Goal: Find specific page/section: Find specific page/section

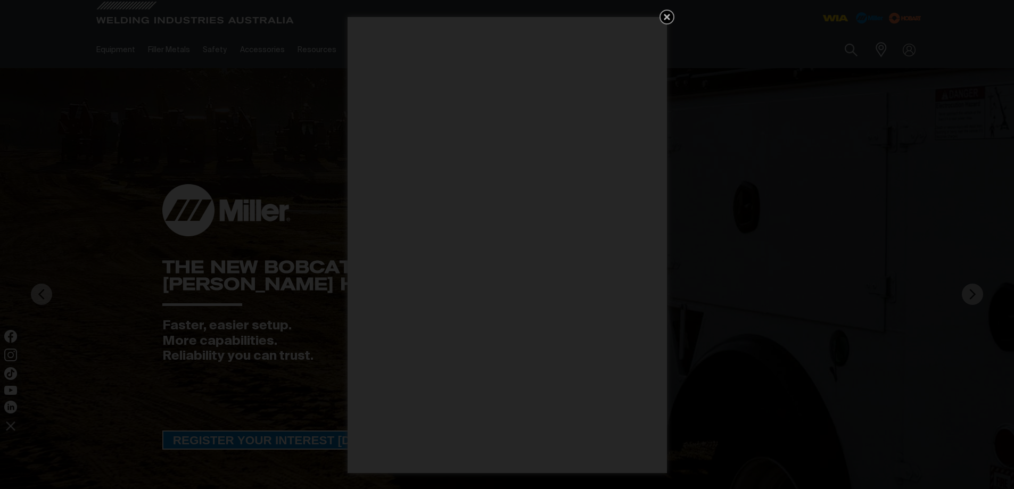
click at [664, 19] on icon "Get 5 WIA Welding Guides Free!" at bounding box center [667, 17] width 6 height 6
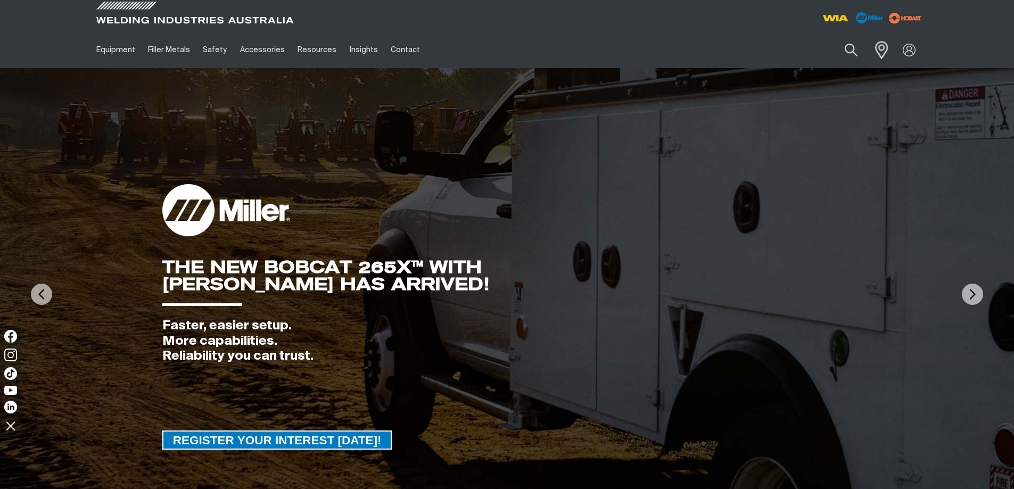
click at [888, 51] on span at bounding box center [879, 50] width 23 height 22
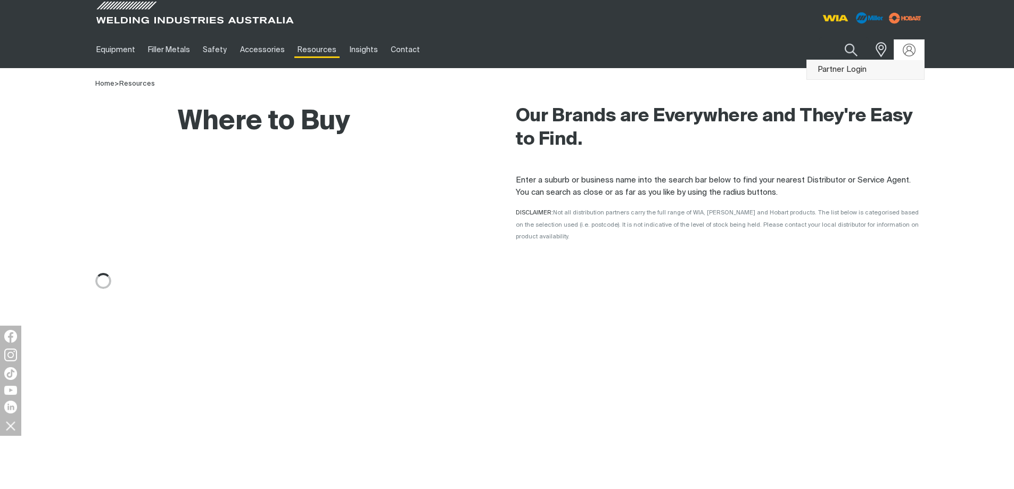
click at [854, 67] on link "Partner Login" at bounding box center [865, 70] width 117 height 20
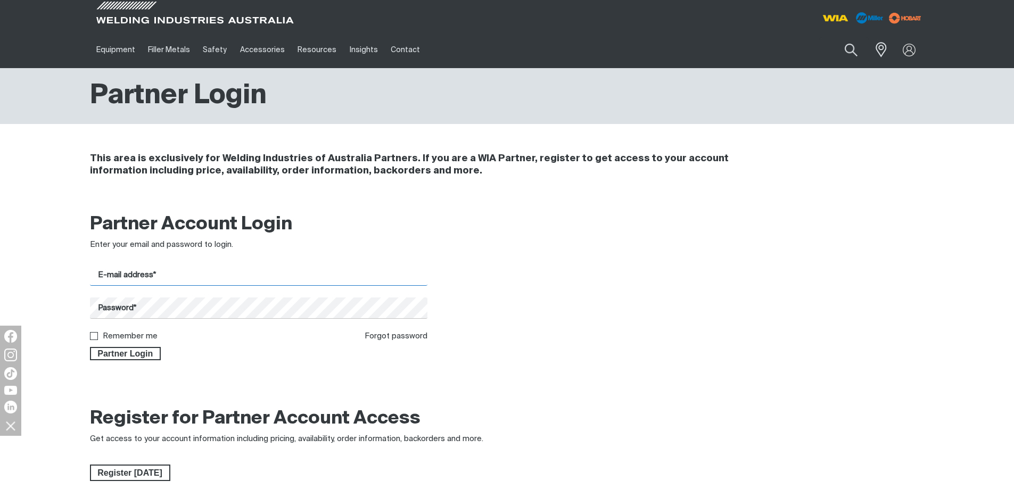
type input "[EMAIL_ADDRESS][DOMAIN_NAME]"
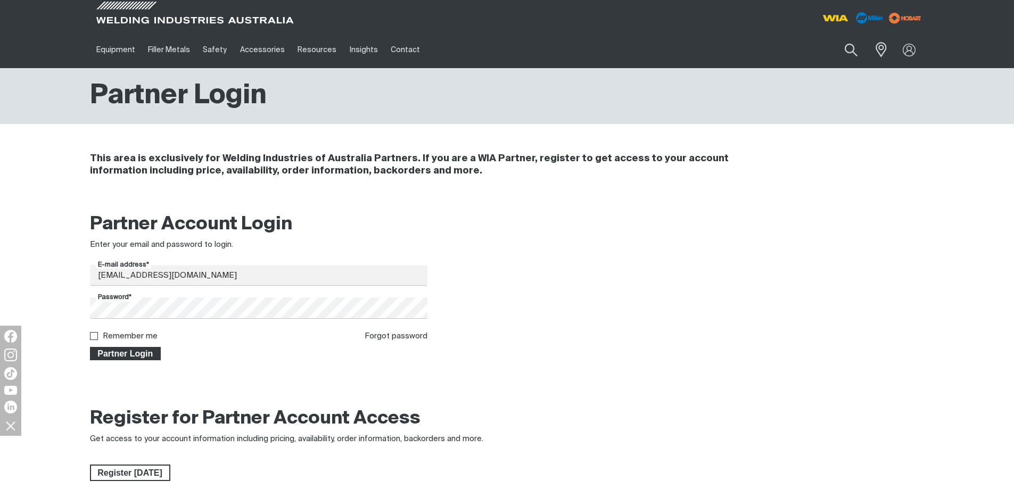
click at [120, 350] on span "Partner Login" at bounding box center [125, 354] width 69 height 14
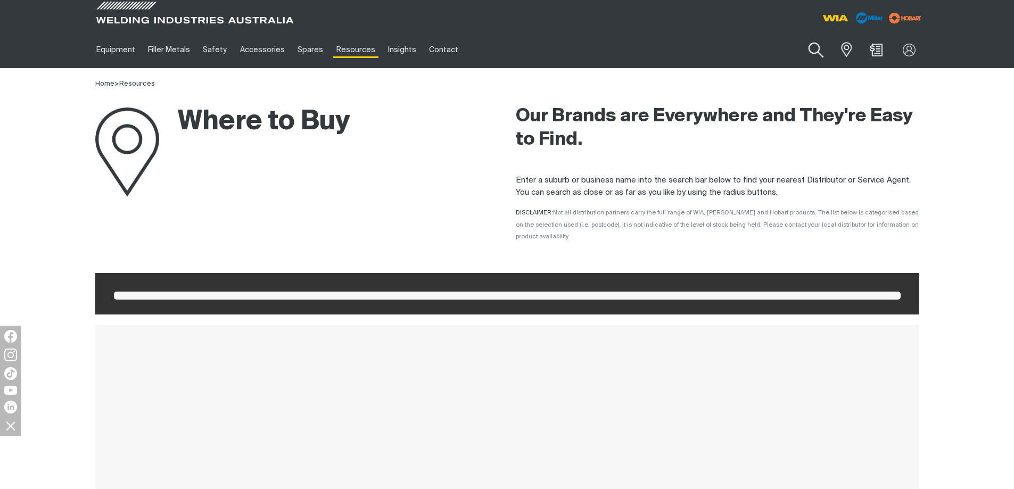
click at [818, 50] on button "Search products" at bounding box center [816, 50] width 43 height 30
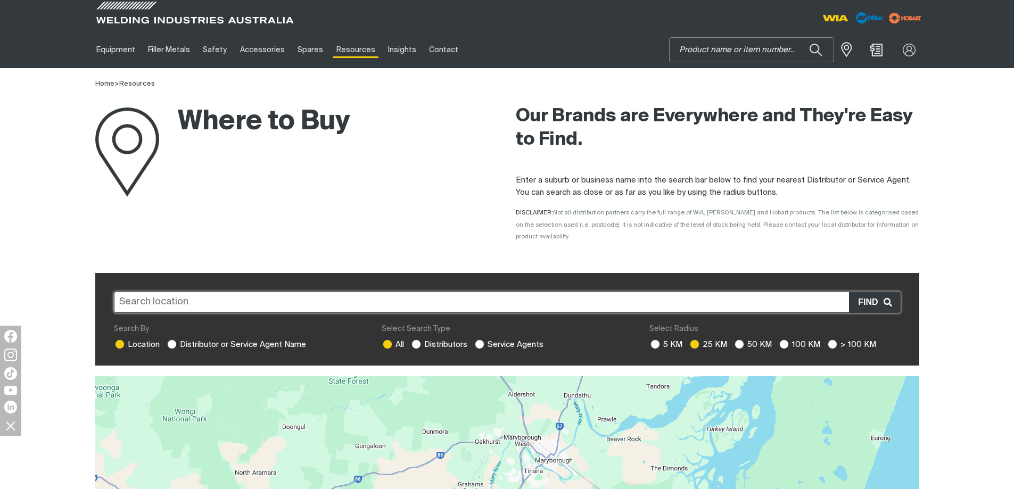
click at [690, 59] on input "Search" at bounding box center [752, 50] width 164 height 24
paste input "MC110-0"
type input "MC111-0"
click at [733, 68] on span "Weldarc 145 - MC111-0" at bounding box center [739, 71] width 73 height 9
